Goal: Navigation & Orientation: Find specific page/section

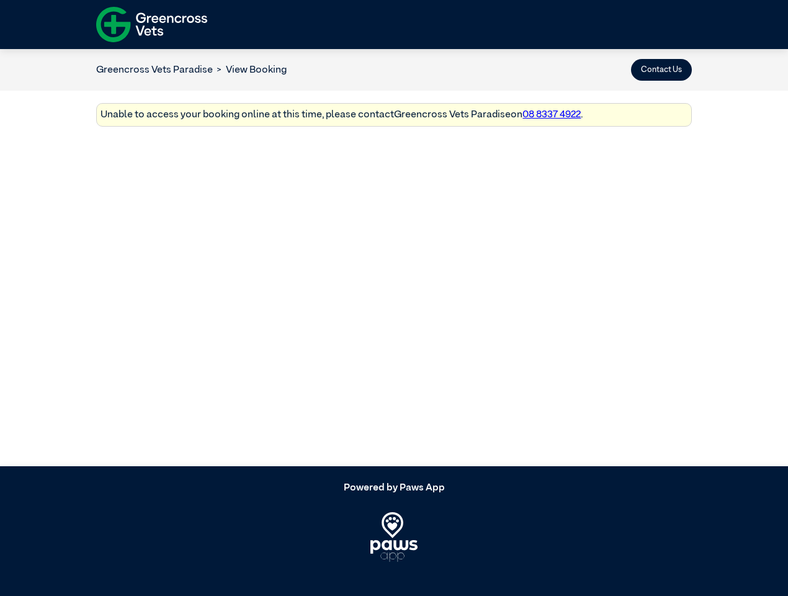
click at [661, 69] on button "Contact Us" at bounding box center [661, 70] width 61 height 22
